Goal: Task Accomplishment & Management: Use online tool/utility

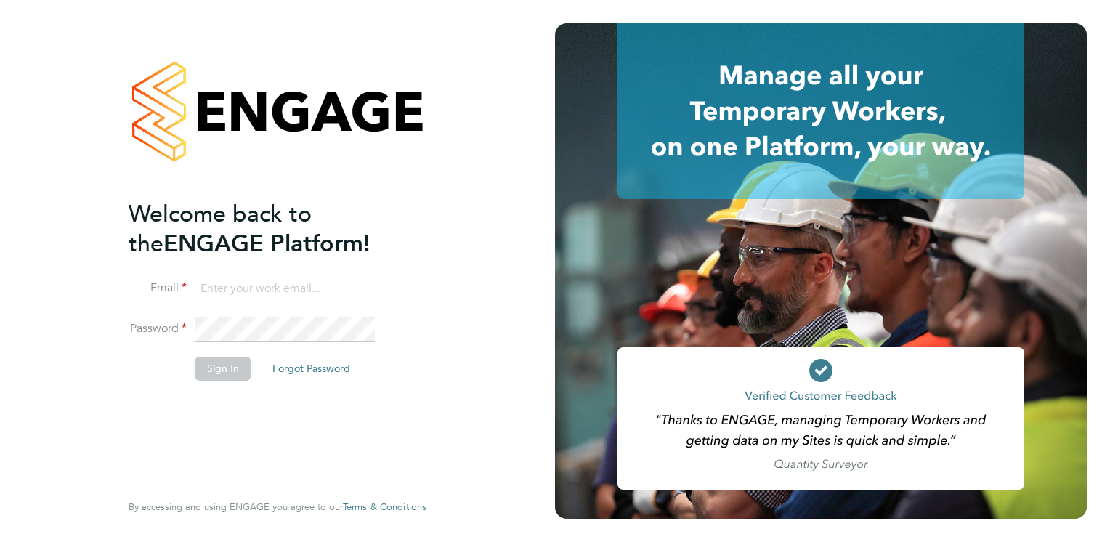
type input "[PERSON_NAME][EMAIL_ADDRESS][PERSON_NAME][DOMAIN_NAME]"
click at [213, 369] on button "Sign In" at bounding box center [222, 368] width 55 height 23
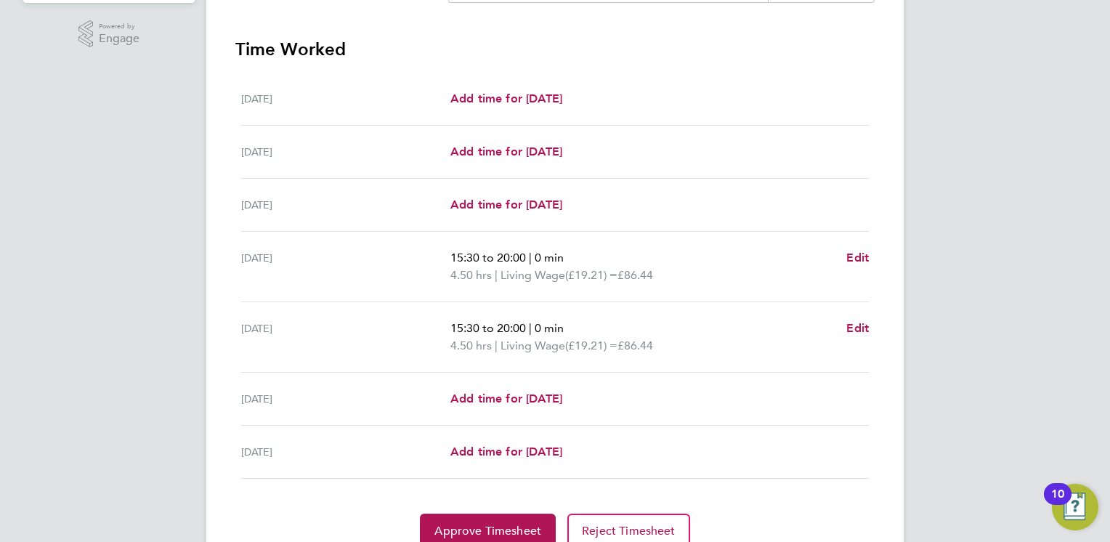
scroll to position [436, 0]
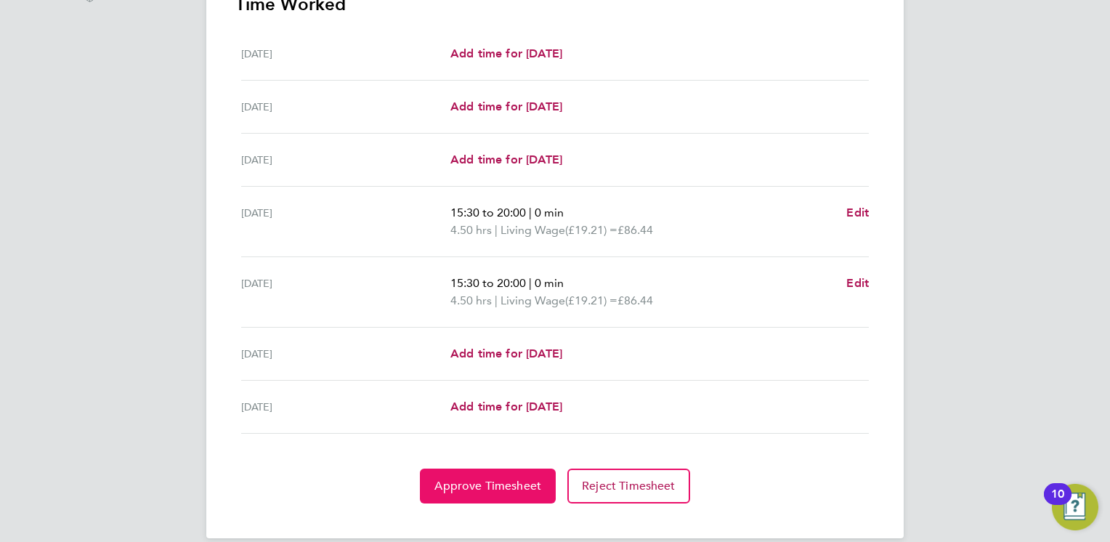
click at [486, 487] on span "Approve Timesheet" at bounding box center [487, 486] width 107 height 15
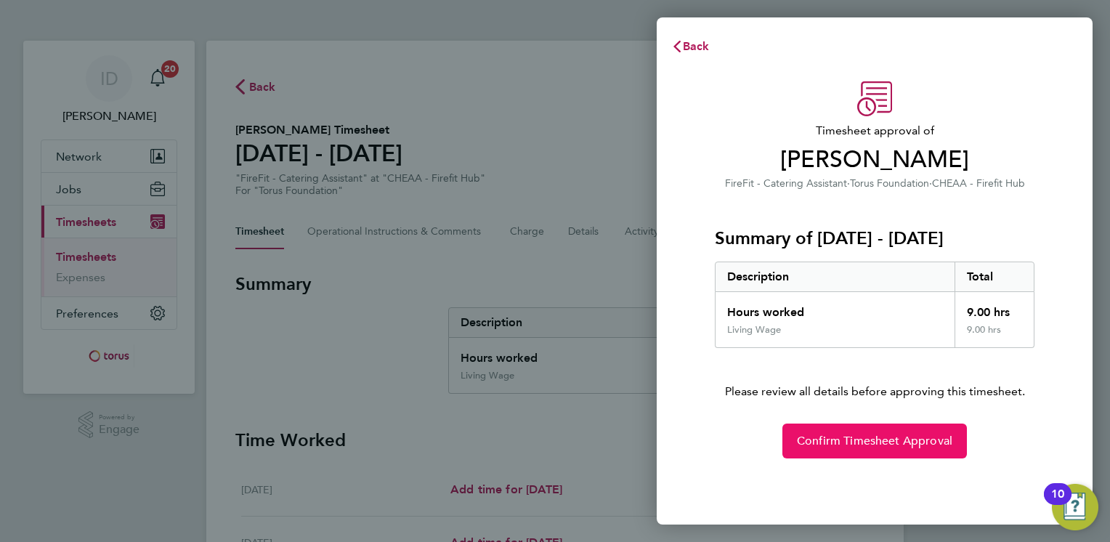
click at [795, 443] on button "Confirm Timesheet Approval" at bounding box center [874, 441] width 185 height 35
